Goal: Find specific page/section: Find specific page/section

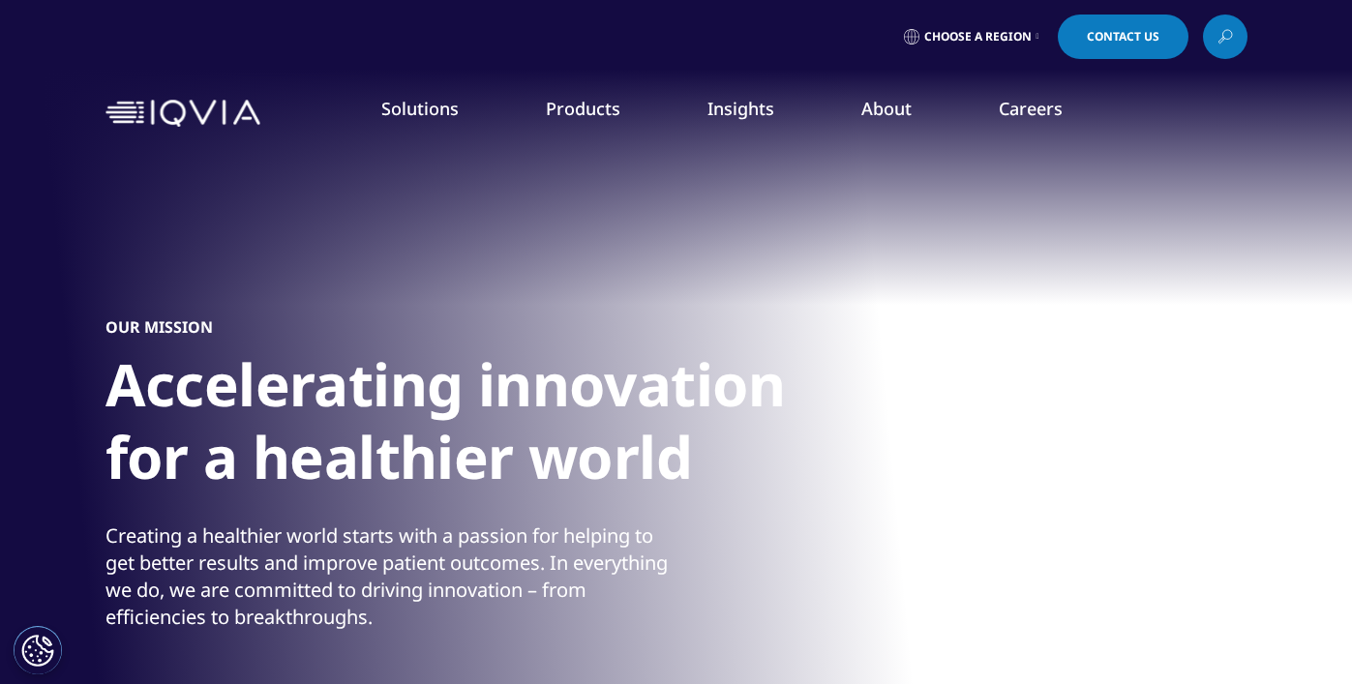
click at [433, 478] on link "Executive Team" at bounding box center [525, 480] width 331 height 21
